Goal: Task Accomplishment & Management: Manage account settings

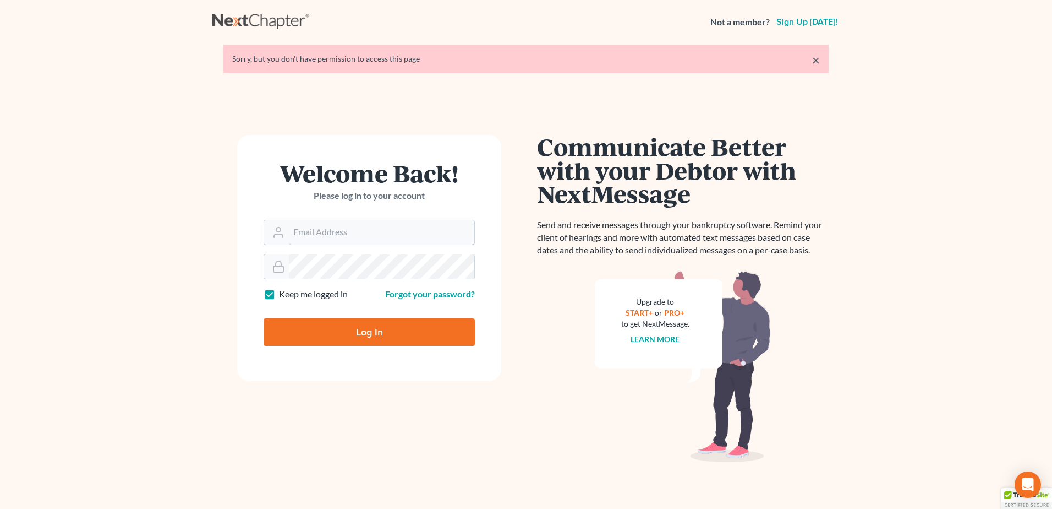
type input "[EMAIL_ADDRESS][DOMAIN_NAME]"
click at [334, 329] on input "Log In" at bounding box center [369, 332] width 211 height 28
type input "Thinking..."
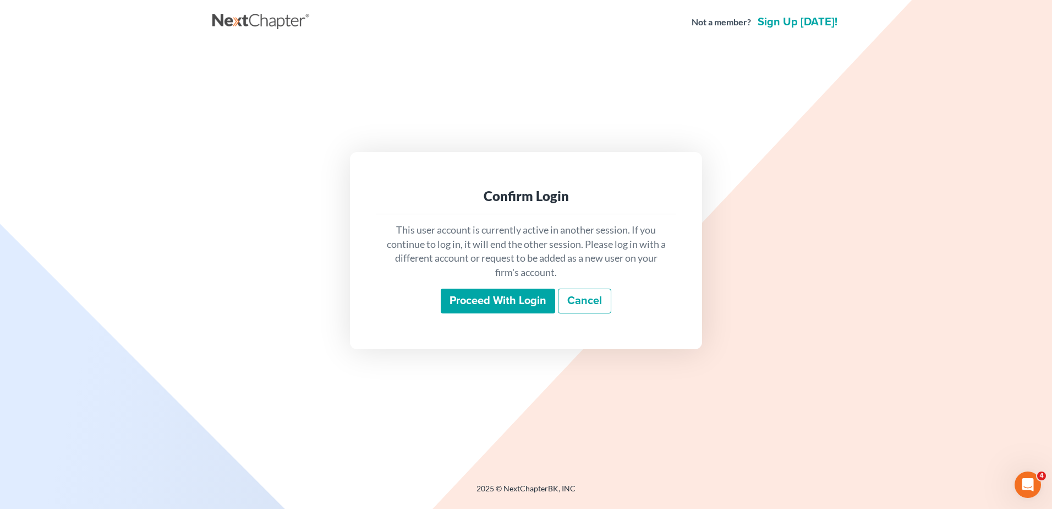
drag, startPoint x: 521, startPoint y: 306, endPoint x: 517, endPoint y: 323, distance: 17.5
click at [521, 306] on input "Proceed with login" at bounding box center [498, 300] width 114 height 25
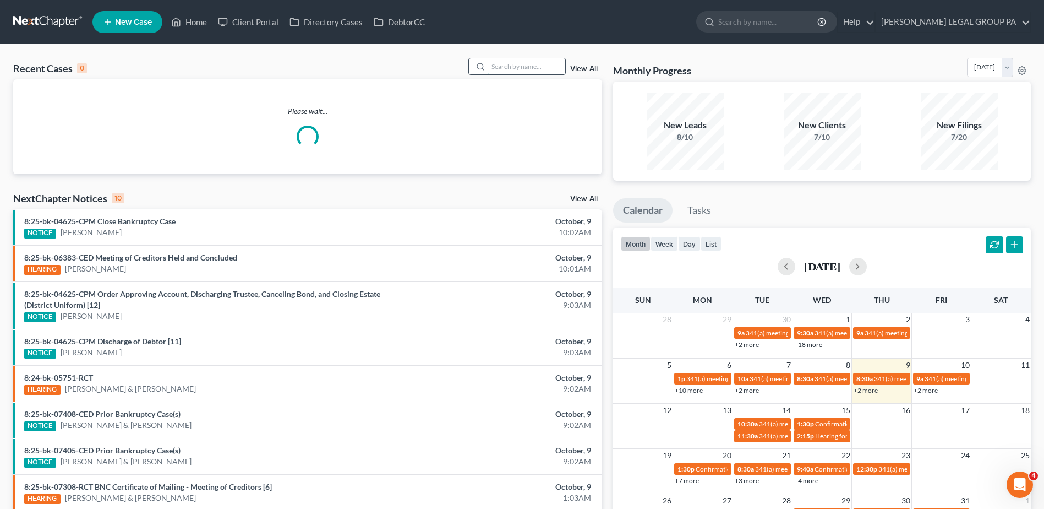
click at [503, 70] on input "search" at bounding box center [526, 66] width 77 height 16
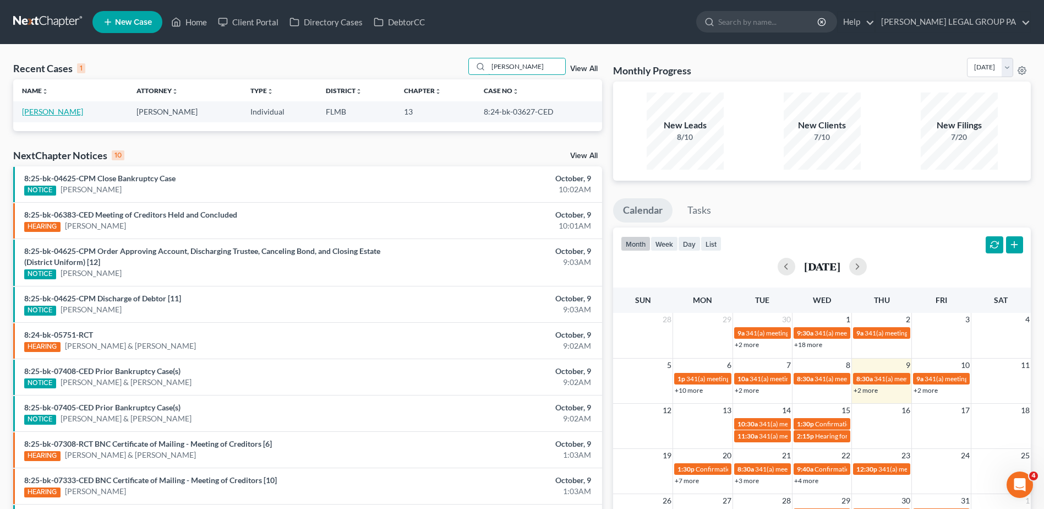
type input "acosta"
click at [66, 113] on link "[PERSON_NAME]" at bounding box center [52, 111] width 61 height 9
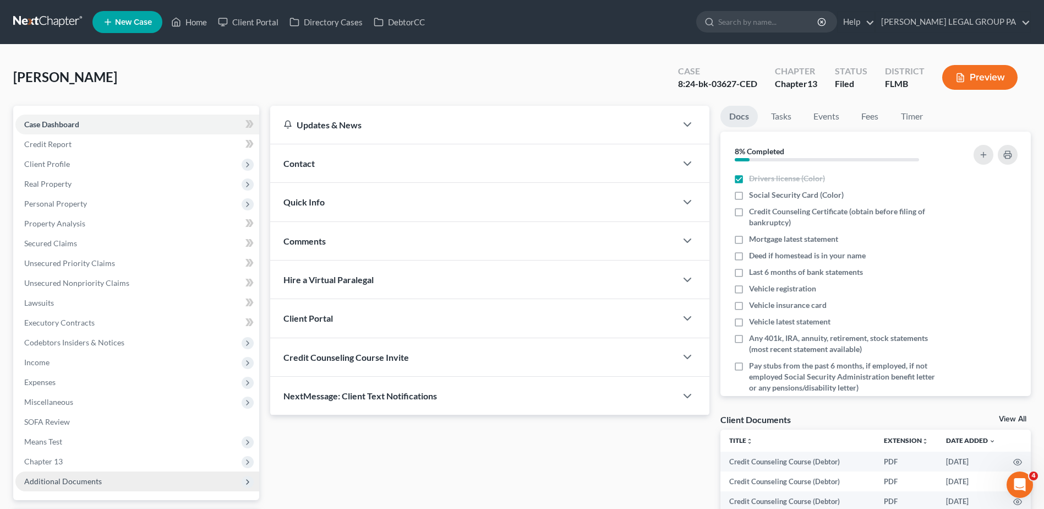
click at [155, 483] on span "Additional Documents" at bounding box center [137, 481] width 244 height 20
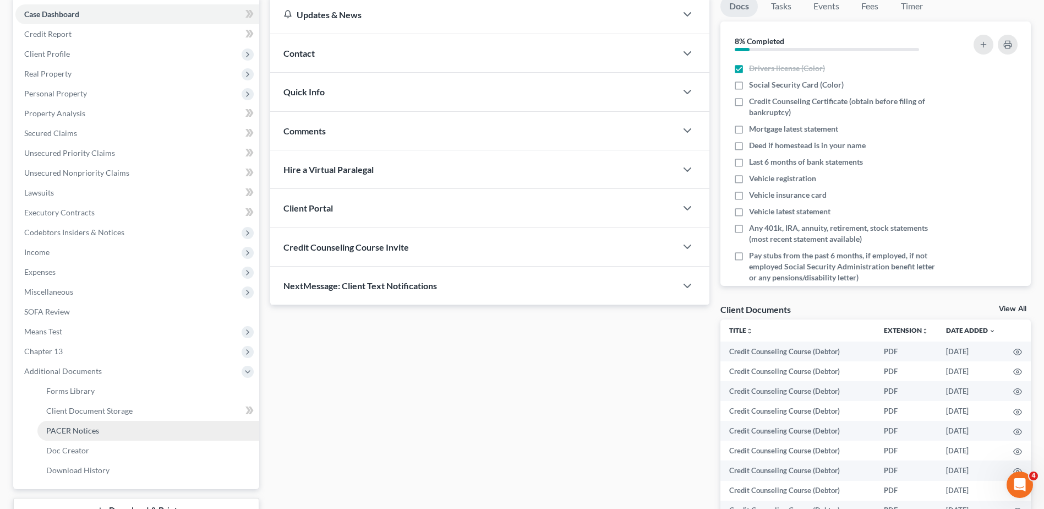
click at [114, 431] on link "PACER Notices" at bounding box center [148, 430] width 222 height 20
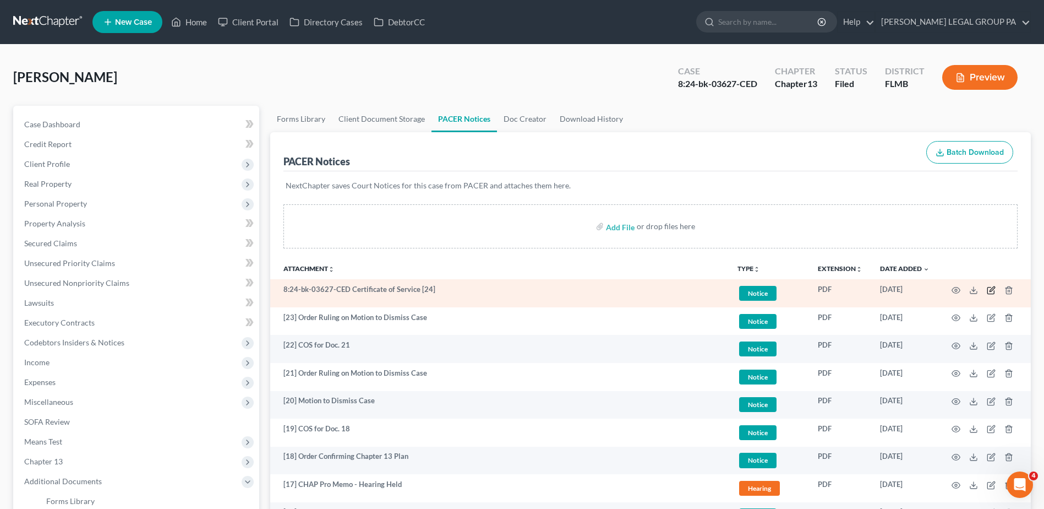
click at [992, 288] on icon "button" at bounding box center [991, 288] width 5 height 5
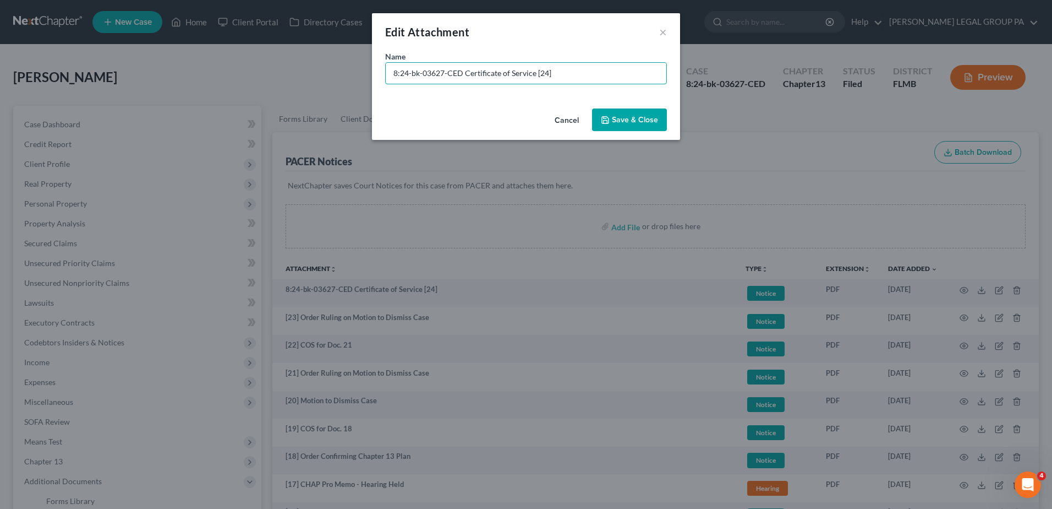
drag, startPoint x: 465, startPoint y: 74, endPoint x: 267, endPoint y: 76, distance: 197.6
click at [270, 76] on div "Edit Attachment × Name * 8:24-bk-03627-CED Certificate of Service [24] Cancel S…" at bounding box center [526, 254] width 1052 height 509
type input "[24] COS for Doc. 23"
click at [627, 118] on span "Save & Close" at bounding box center [635, 119] width 46 height 9
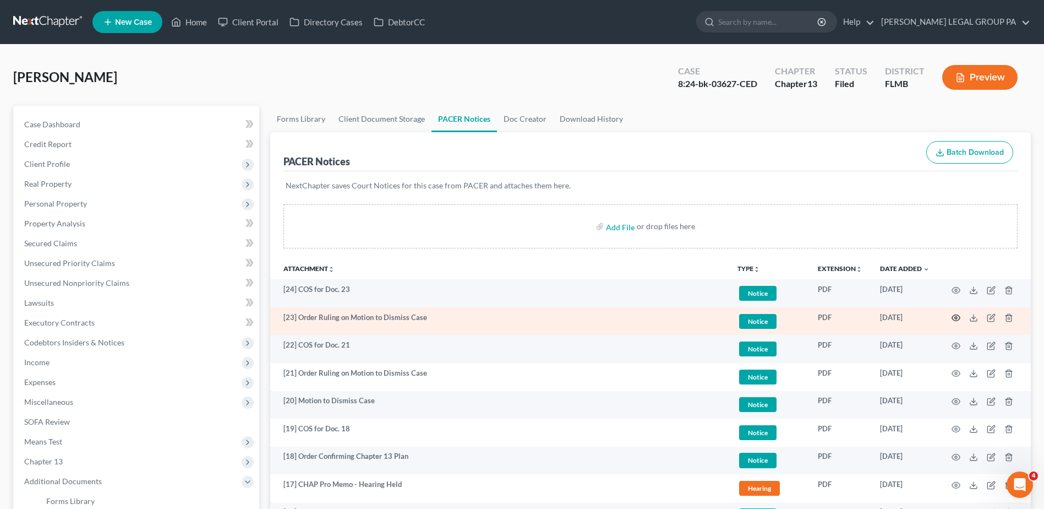
click at [957, 318] on circle "button" at bounding box center [956, 317] width 2 height 2
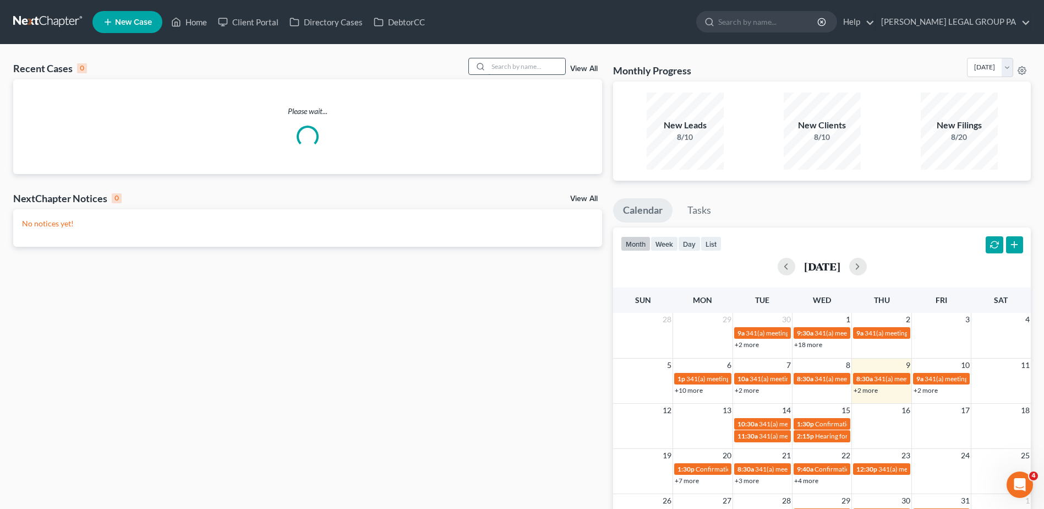
click at [534, 65] on input "search" at bounding box center [526, 66] width 77 height 16
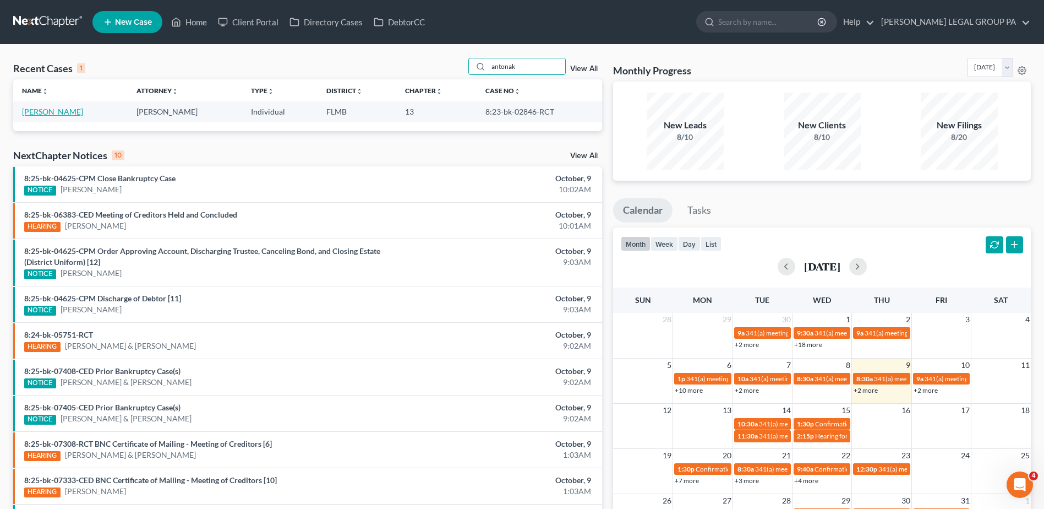
type input "antonak"
click at [51, 111] on link "[PERSON_NAME]" at bounding box center [52, 111] width 61 height 9
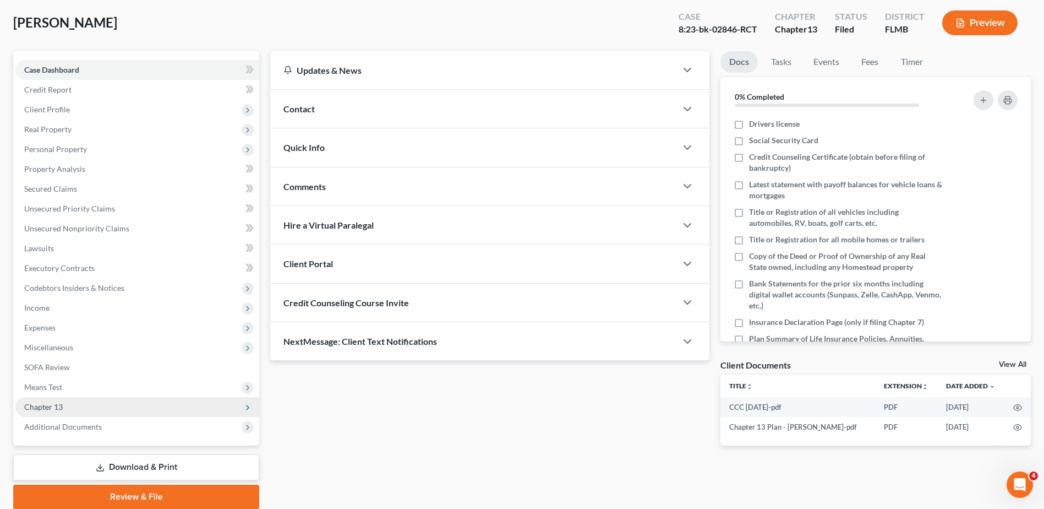
scroll to position [96, 0]
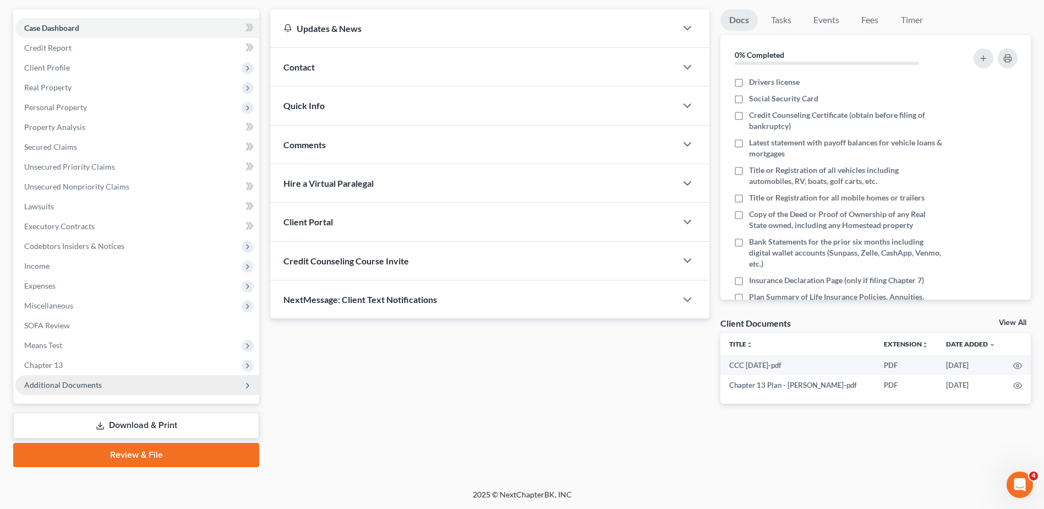
click at [105, 380] on span "Additional Documents" at bounding box center [137, 385] width 244 height 20
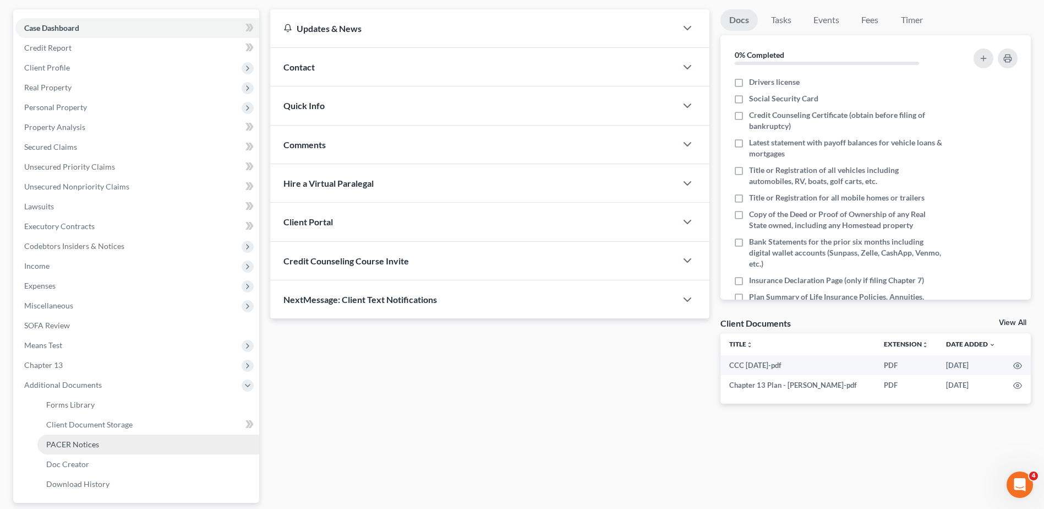
click at [112, 451] on link "PACER Notices" at bounding box center [148, 444] width 222 height 20
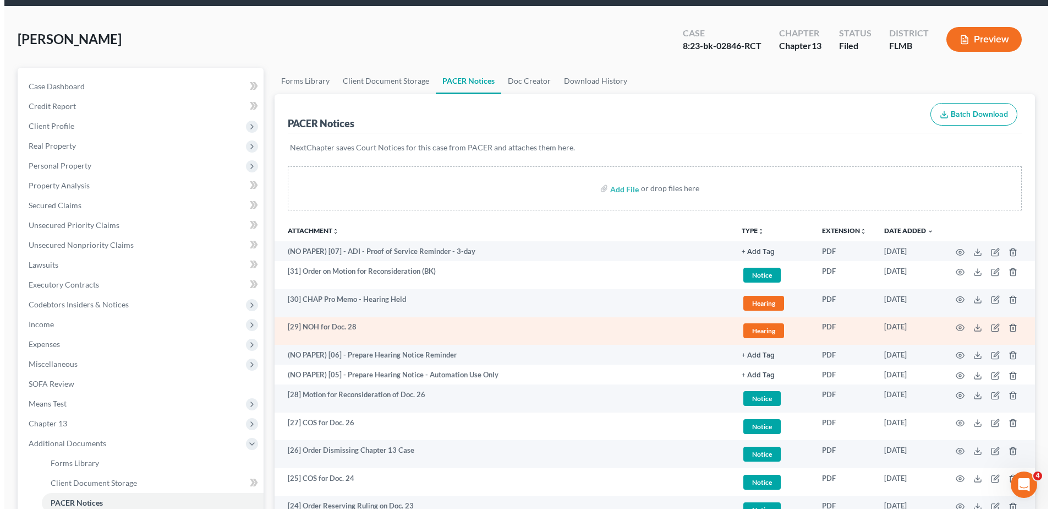
scroll to position [110, 0]
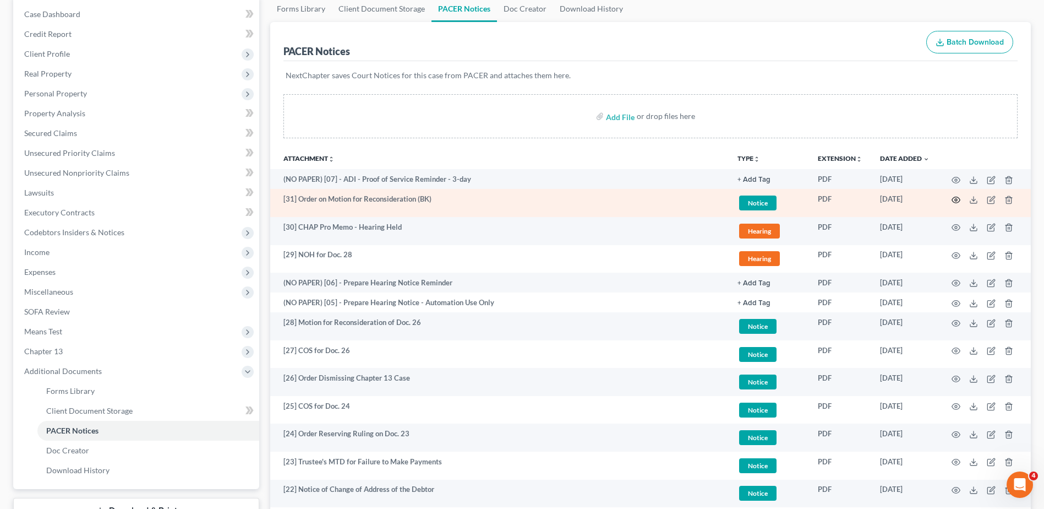
click at [959, 200] on icon "button" at bounding box center [956, 199] width 8 height 6
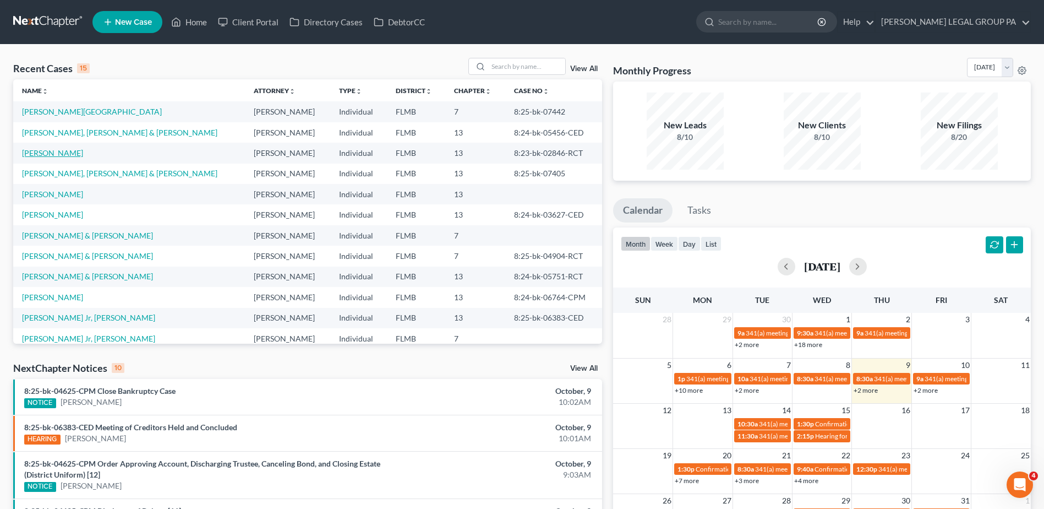
drag, startPoint x: 54, startPoint y: 151, endPoint x: 66, endPoint y: 156, distance: 12.4
click at [54, 151] on link "[PERSON_NAME]" at bounding box center [52, 152] width 61 height 9
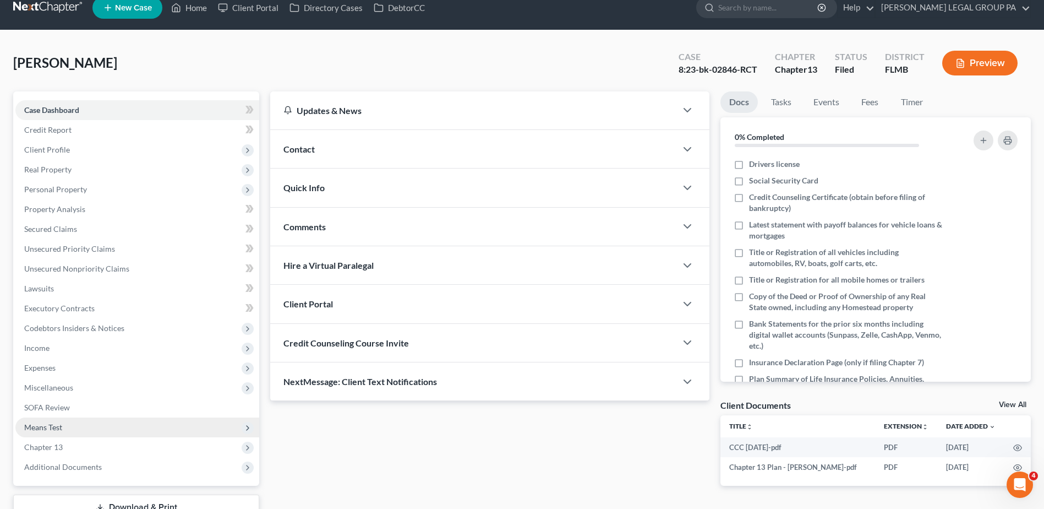
scroll to position [96, 0]
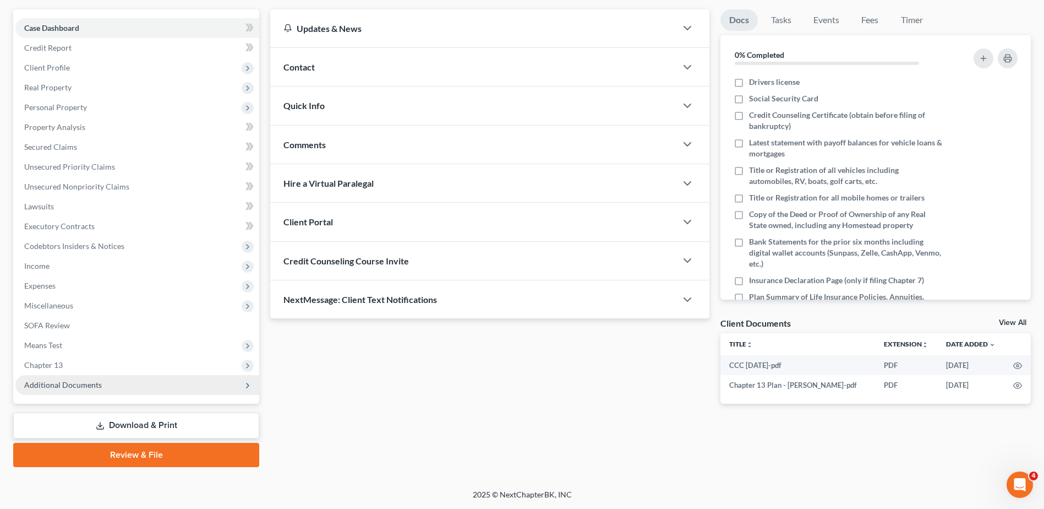
click at [63, 380] on span "Additional Documents" at bounding box center [63, 384] width 78 height 9
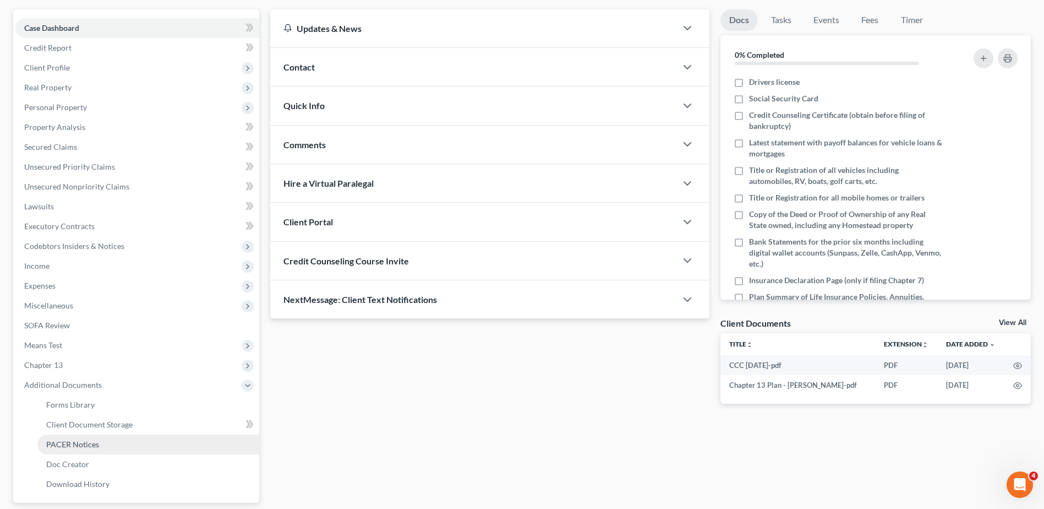
click at [69, 441] on span "PACER Notices" at bounding box center [72, 443] width 53 height 9
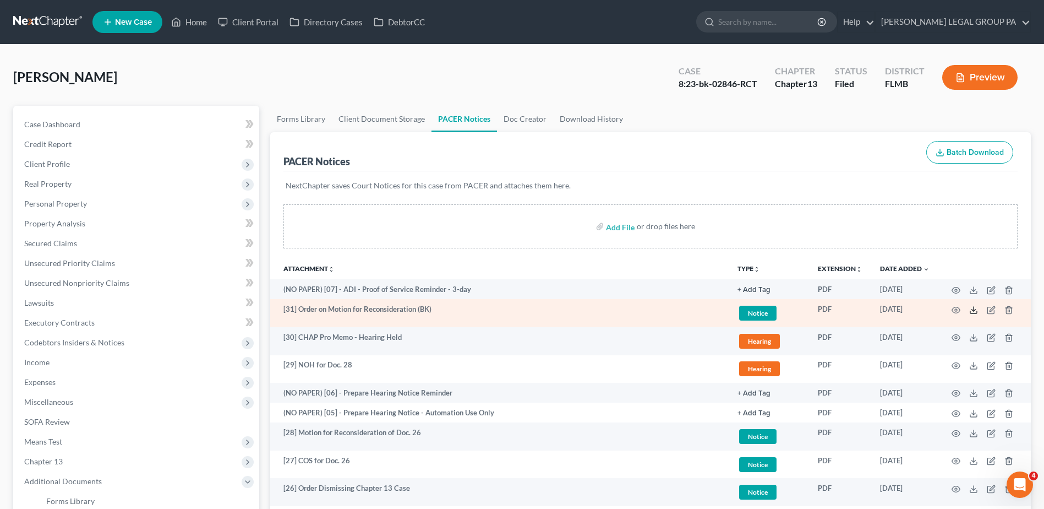
click at [977, 311] on icon at bounding box center [973, 312] width 7 height 2
